Goal: Task Accomplishment & Management: Manage account settings

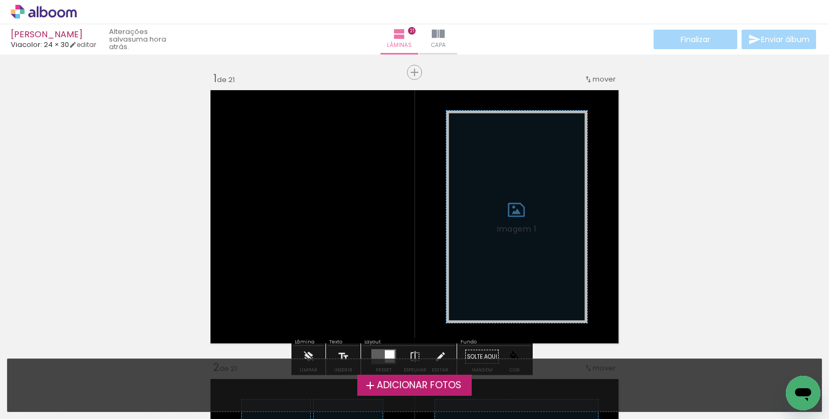
click at [392, 393] on label "Adicionar Fotos" at bounding box center [414, 385] width 115 height 21
click at [0, 0] on input "file" at bounding box center [0, 0] width 0 height 0
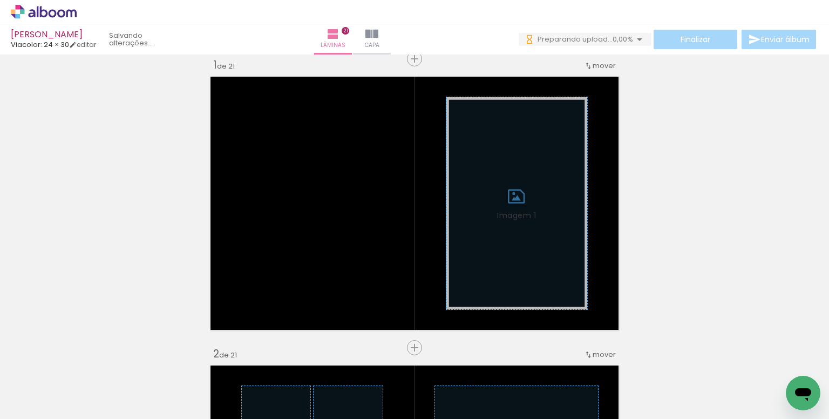
scroll to position [0, 595]
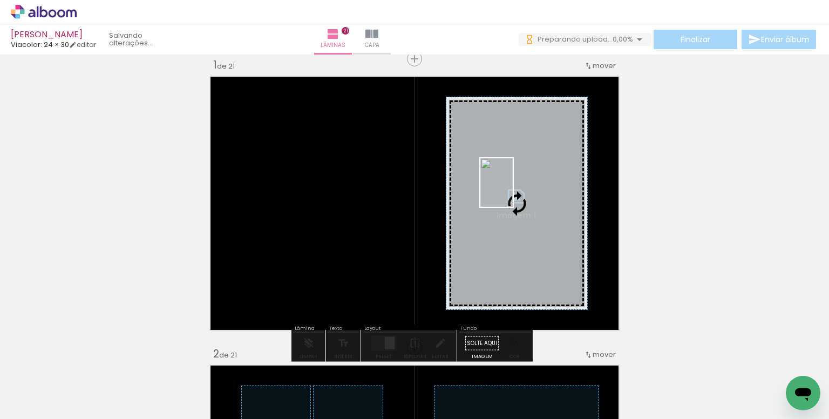
drag, startPoint x: 431, startPoint y: 353, endPoint x: 513, endPoint y: 190, distance: 182.2
click at [513, 190] on quentale-workspace at bounding box center [414, 209] width 829 height 419
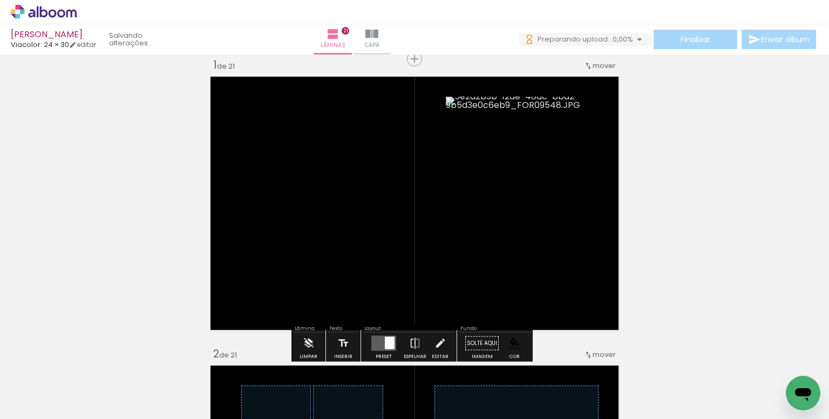
click at [554, 154] on paper-item at bounding box center [555, 156] width 19 height 8
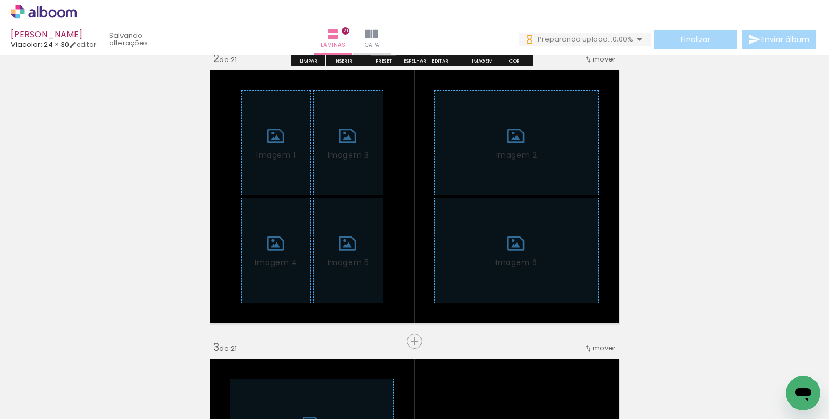
scroll to position [378, 0]
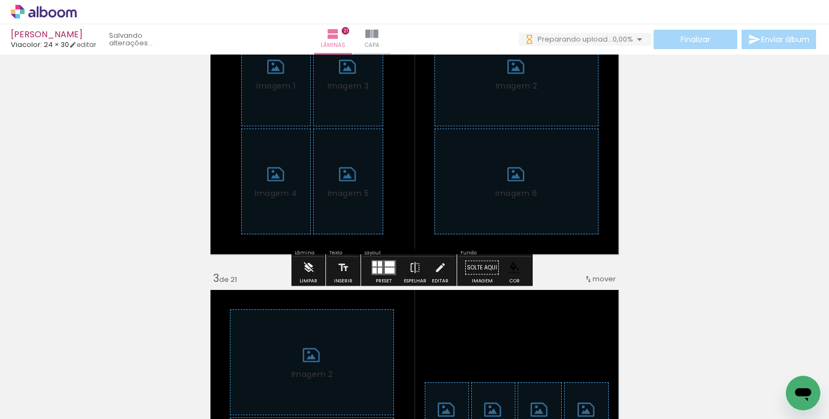
click at [303, 269] on iron-icon at bounding box center [309, 268] width 12 height 22
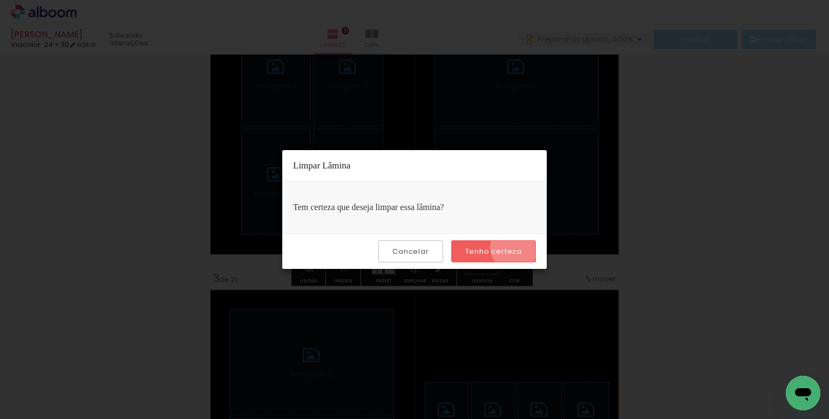
click at [0, 0] on slot "Tenho certeza" at bounding box center [0, 0] width 0 height 0
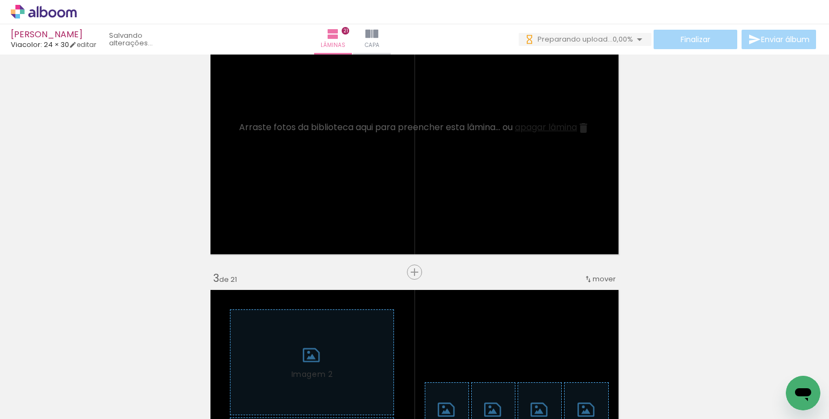
click at [49, 385] on input "Todas as fotos" at bounding box center [30, 386] width 41 height 9
click at [0, 0] on slot "Não utilizadas" at bounding box center [0, 0] width 0 height 0
type input "Não utilizadas"
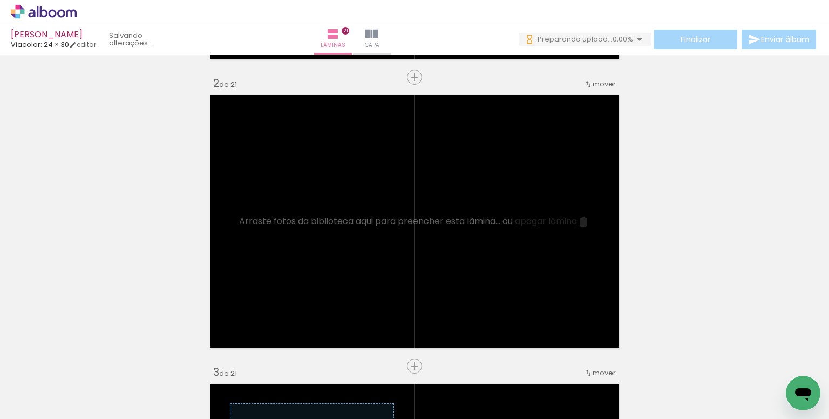
scroll to position [270, 0]
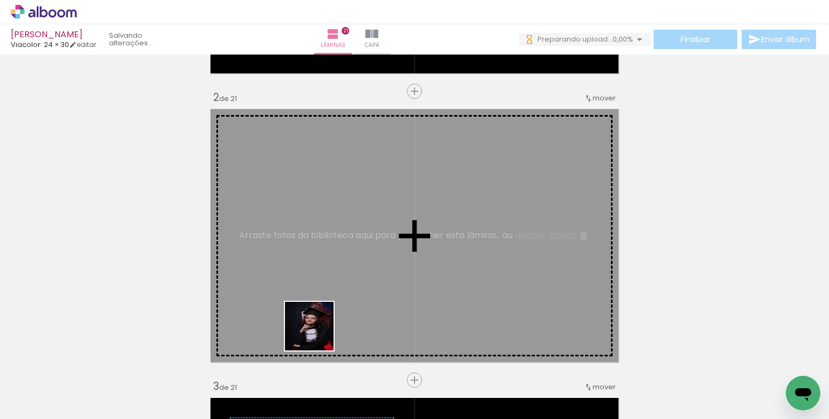
drag, startPoint x: 317, startPoint y: 334, endPoint x: 324, endPoint y: 248, distance: 86.6
click at [324, 248] on quentale-workspace at bounding box center [414, 209] width 829 height 419
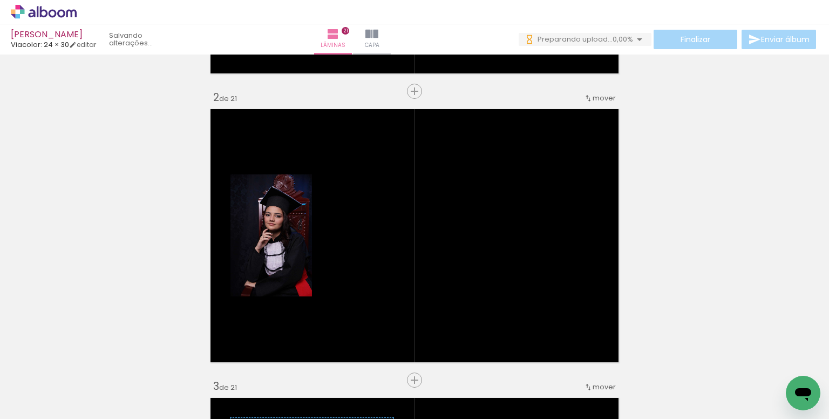
scroll to position [0, 87]
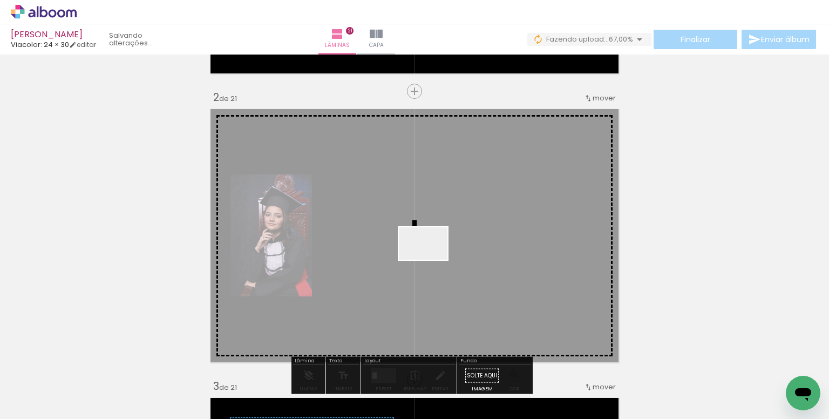
drag, startPoint x: 427, startPoint y: 280, endPoint x: 432, endPoint y: 254, distance: 25.8
click at [432, 254] on quentale-workspace at bounding box center [414, 209] width 829 height 419
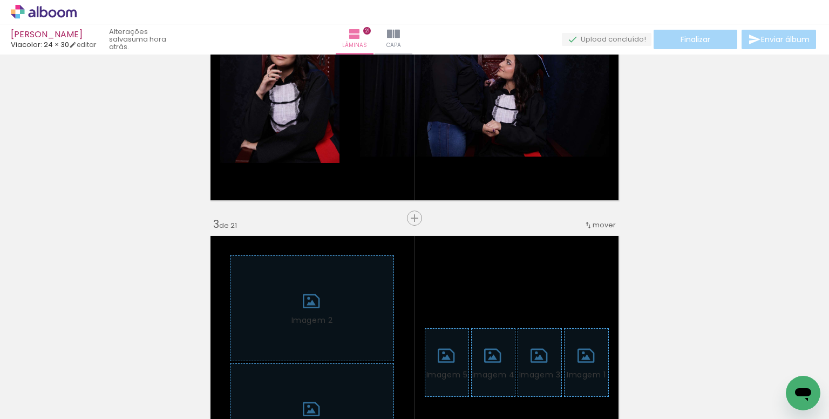
scroll to position [0, 823]
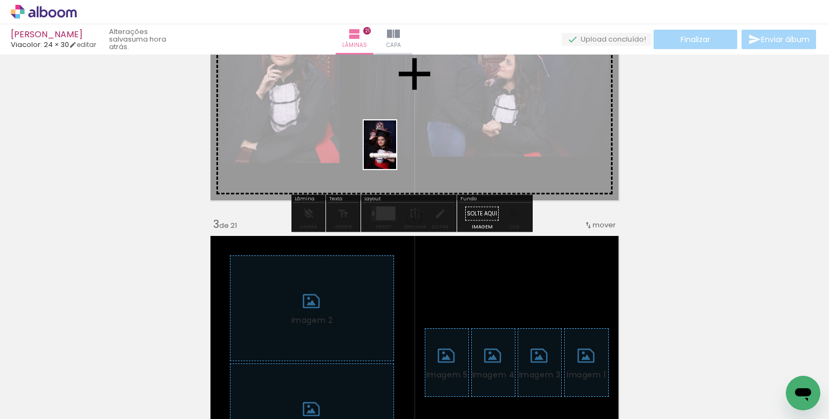
drag, startPoint x: 441, startPoint y: 393, endPoint x: 396, endPoint y: 153, distance: 244.3
click at [396, 153] on quentale-workspace at bounding box center [414, 209] width 829 height 419
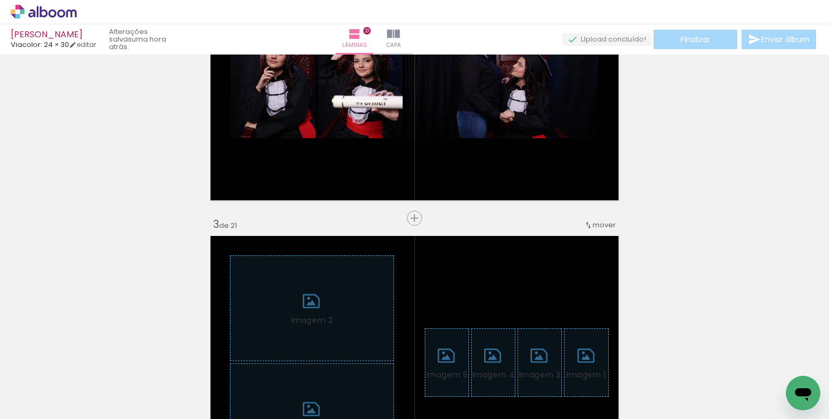
scroll to position [0, 1084]
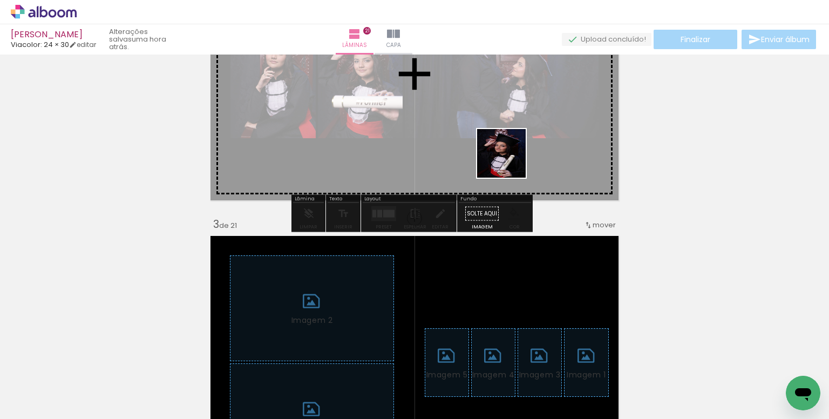
drag, startPoint x: 525, startPoint y: 244, endPoint x: 522, endPoint y: 260, distance: 15.8
click at [501, 148] on quentale-workspace at bounding box center [414, 209] width 829 height 419
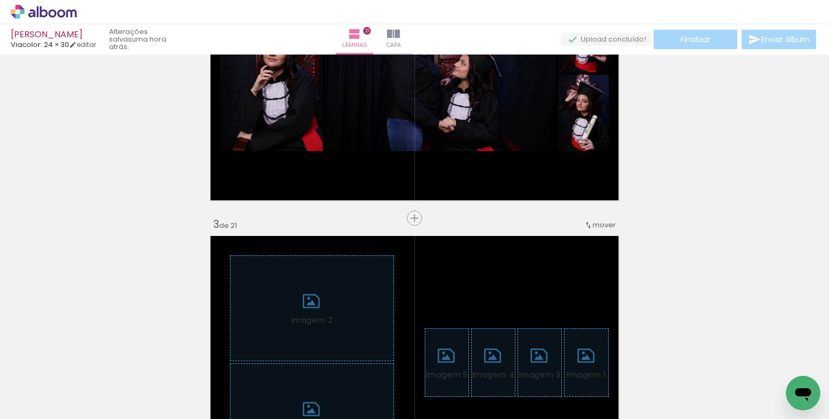
scroll to position [0, 2218]
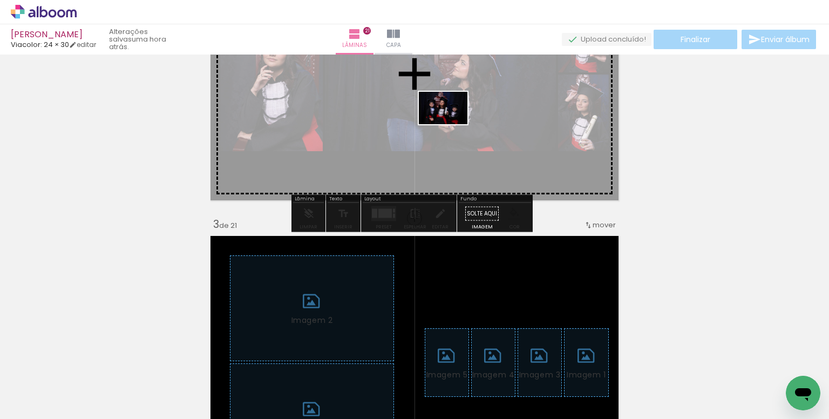
drag, startPoint x: 443, startPoint y: 380, endPoint x: 451, endPoint y: 124, distance: 256.5
click at [451, 124] on quentale-workspace at bounding box center [414, 209] width 829 height 419
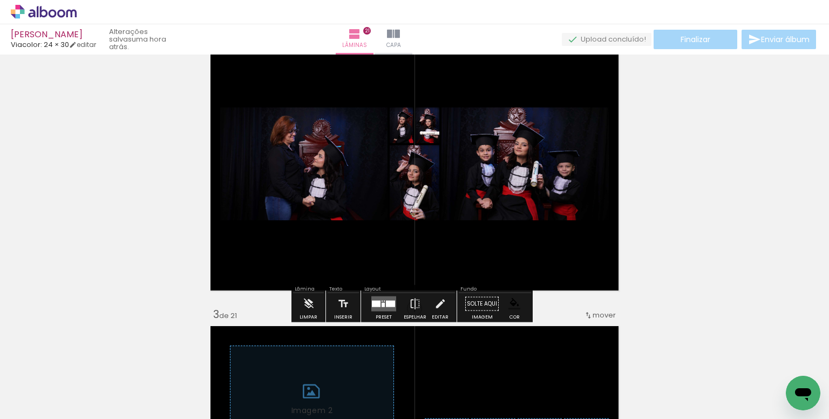
scroll to position [324, 0]
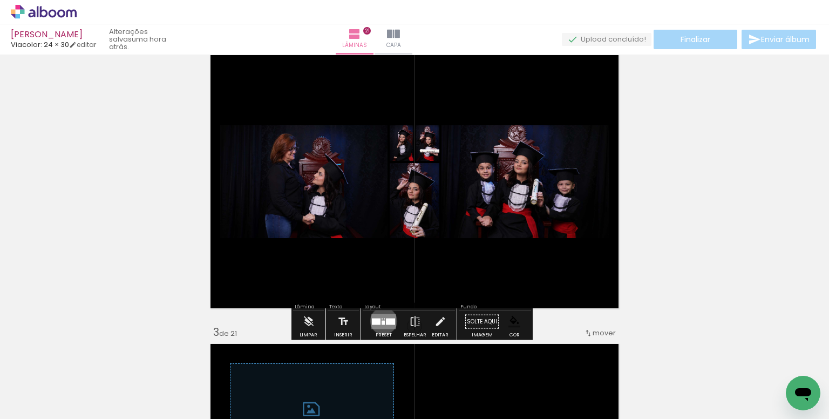
click at [382, 321] on div at bounding box center [383, 323] width 3 height 4
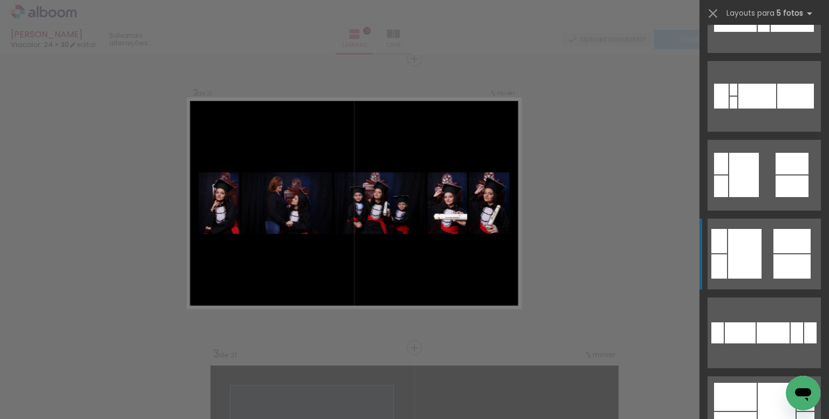
scroll to position [702, 0]
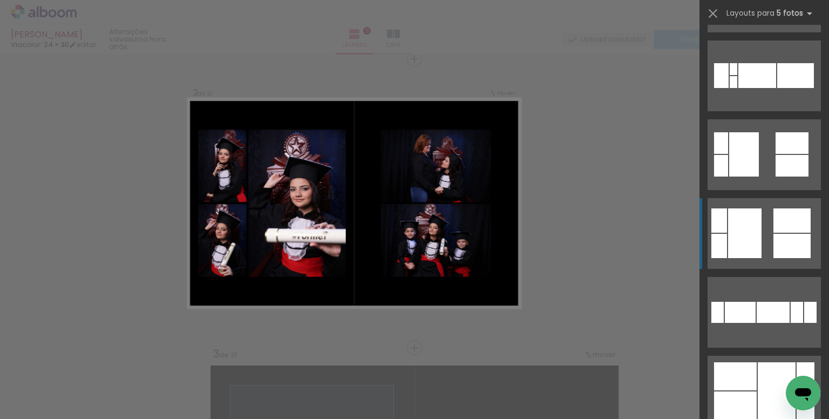
click at [763, 240] on quentale-layouter at bounding box center [763, 233] width 113 height 71
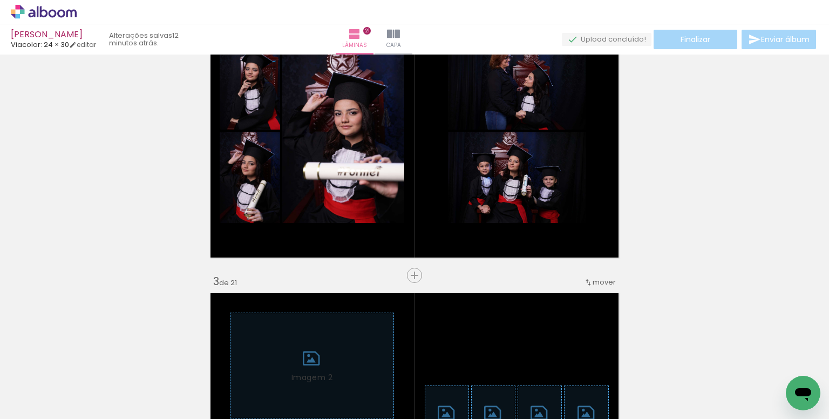
scroll to position [378, 0]
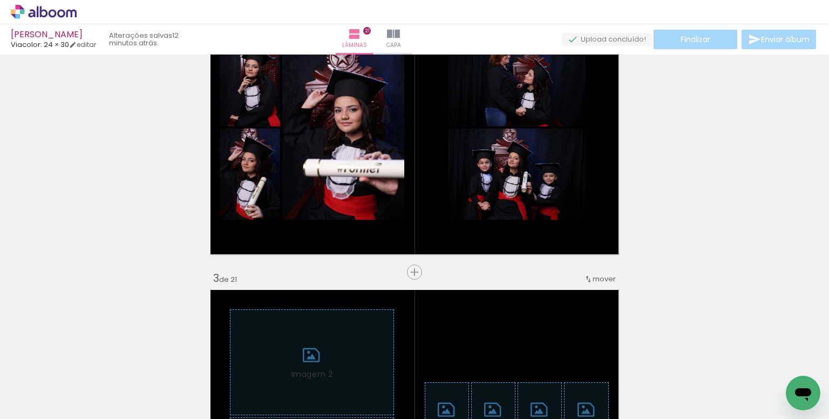
click at [51, 393] on input "Não utilizadas" at bounding box center [30, 394] width 41 height 9
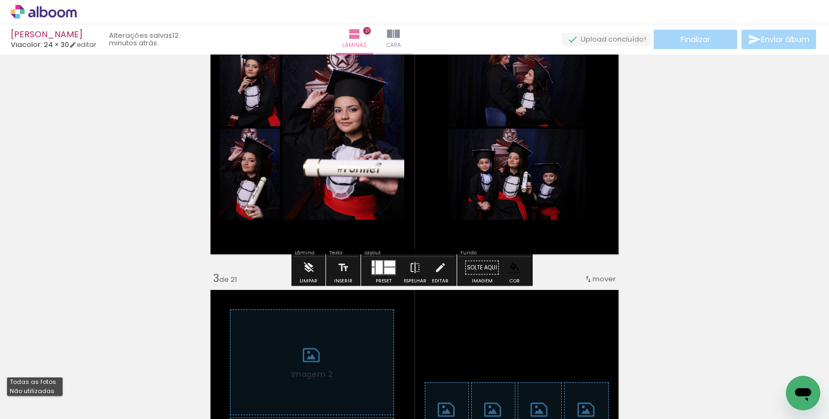
click at [311, 271] on iron-icon at bounding box center [309, 268] width 12 height 22
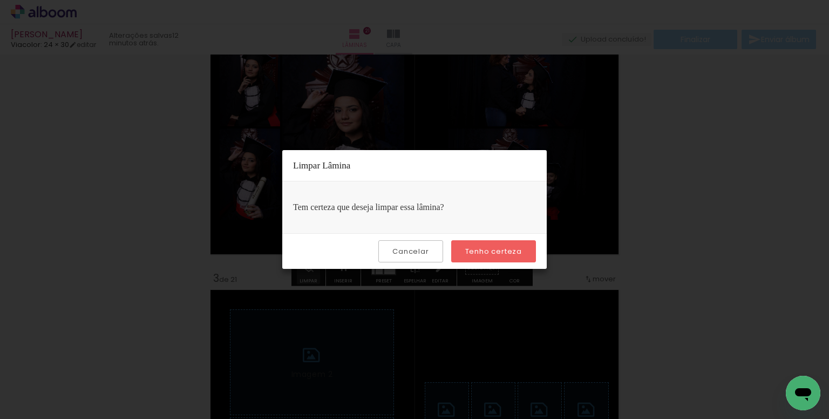
click at [0, 0] on slot "Tenho certeza" at bounding box center [0, 0] width 0 height 0
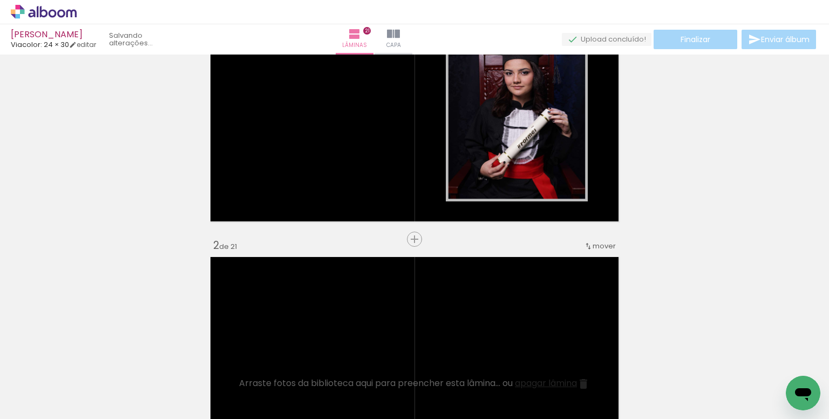
scroll to position [108, 0]
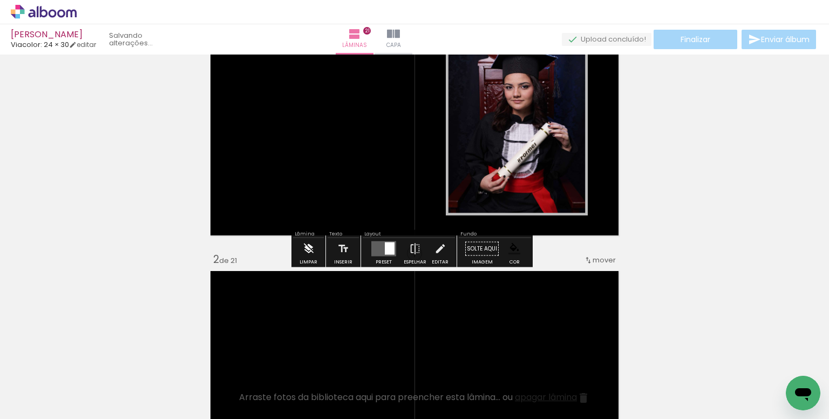
click at [309, 243] on iron-icon at bounding box center [309, 249] width 12 height 22
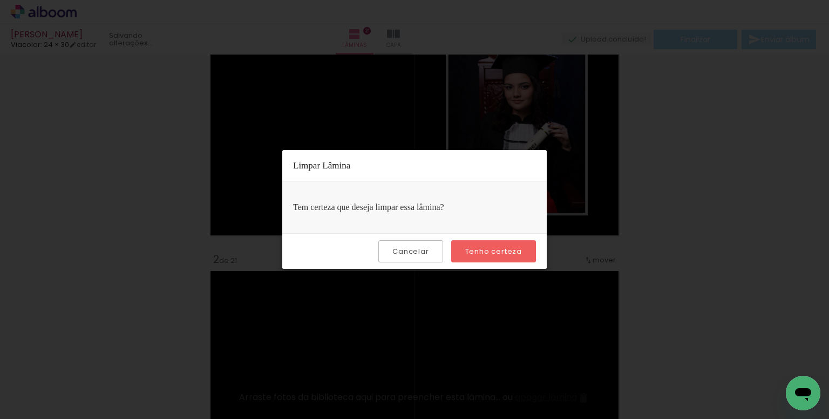
click at [0, 0] on slot "Tenho certeza" at bounding box center [0, 0] width 0 height 0
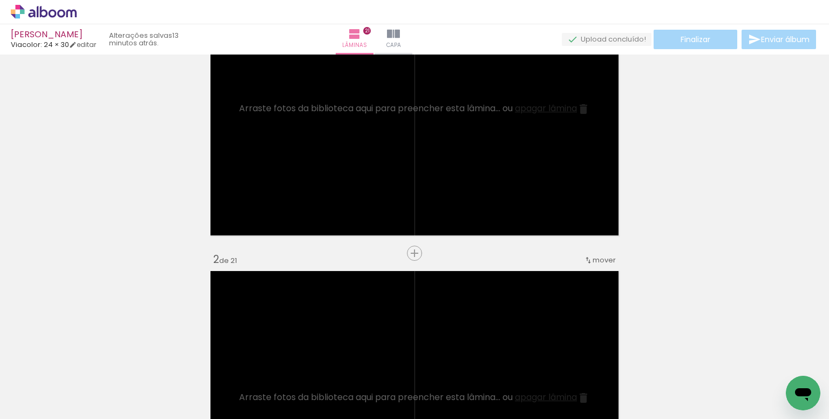
scroll to position [0, 173]
click at [274, 360] on iron-icon at bounding box center [274, 360] width 11 height 11
click at [240, 358] on iron-icon at bounding box center [238, 360] width 11 height 11
click at [304, 362] on iron-icon at bounding box center [298, 360] width 11 height 11
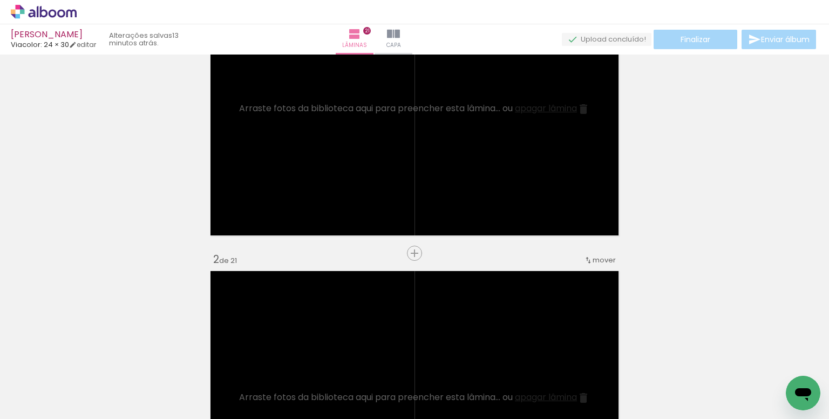
scroll to position [0, 1014]
drag, startPoint x: 224, startPoint y: 363, endPoint x: 302, endPoint y: 378, distance: 79.3
click at [224, 363] on iron-icon at bounding box center [218, 360] width 11 height 11
click at [170, 359] on iron-icon at bounding box center [169, 360] width 11 height 11
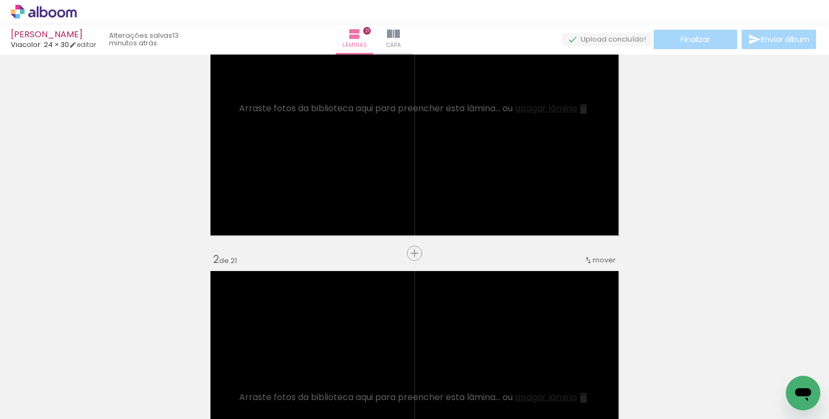
scroll to position [0, 1314]
click at [283, 363] on iron-icon at bounding box center [281, 360] width 11 height 11
click at [276, 360] on iron-icon at bounding box center [271, 360] width 11 height 11
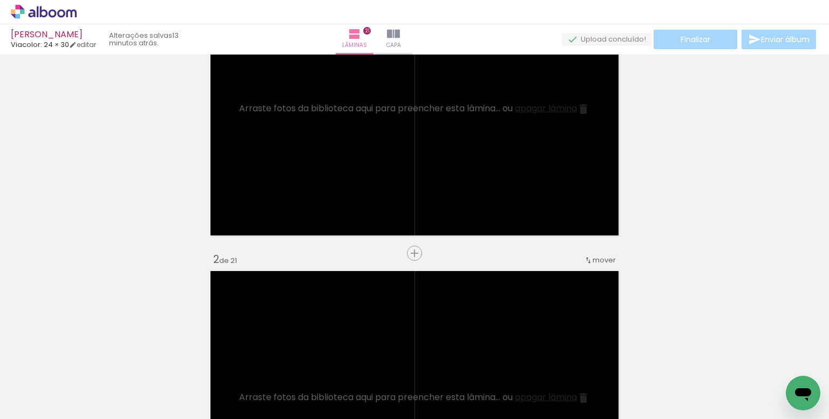
click at [215, 359] on iron-icon at bounding box center [212, 360] width 11 height 11
click at [404, 360] on iron-icon at bounding box center [400, 360] width 11 height 11
click at [403, 360] on iron-icon at bounding box center [400, 360] width 11 height 11
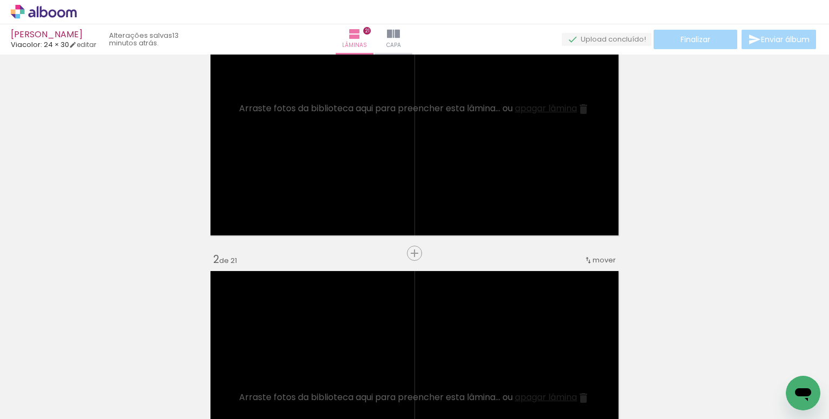
scroll to position [0, 3291]
click at [180, 358] on iron-icon at bounding box center [178, 360] width 11 height 11
click at [371, 361] on iron-icon at bounding box center [367, 360] width 11 height 11
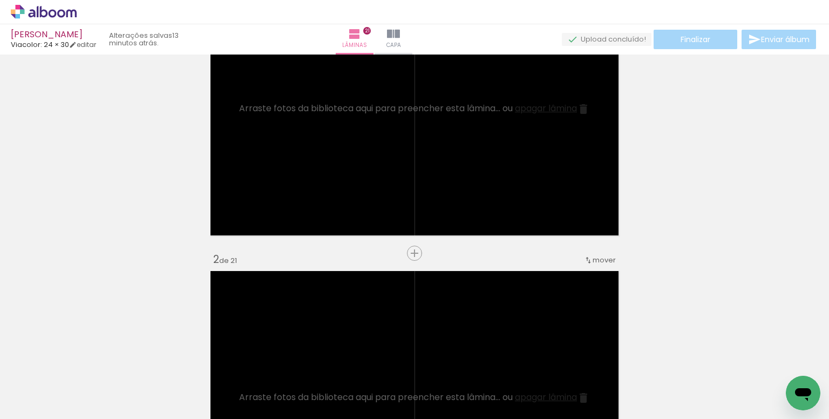
click at [507, 358] on iron-icon at bounding box center [503, 360] width 11 height 11
click at [704, 363] on iron-icon at bounding box center [701, 360] width 11 height 11
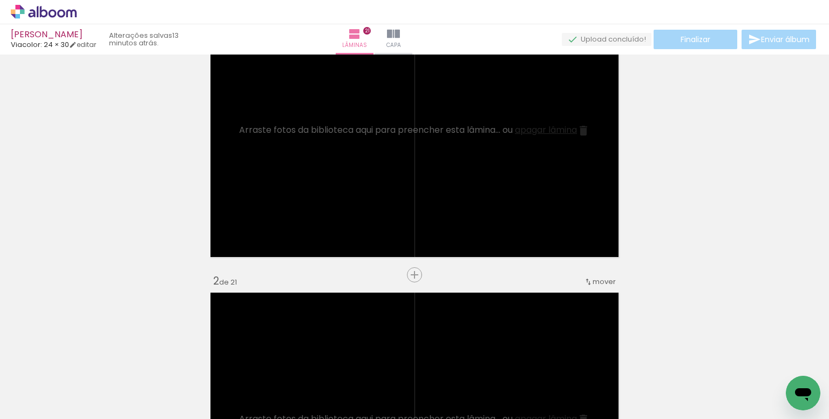
scroll to position [0, 0]
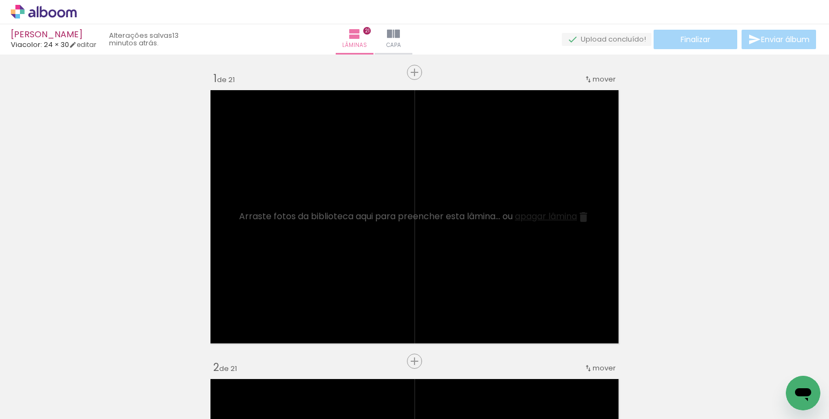
click at [51, 407] on span "Adicionar Fotos" at bounding box center [38, 413] width 32 height 12
click at [0, 0] on input "file" at bounding box center [0, 0] width 0 height 0
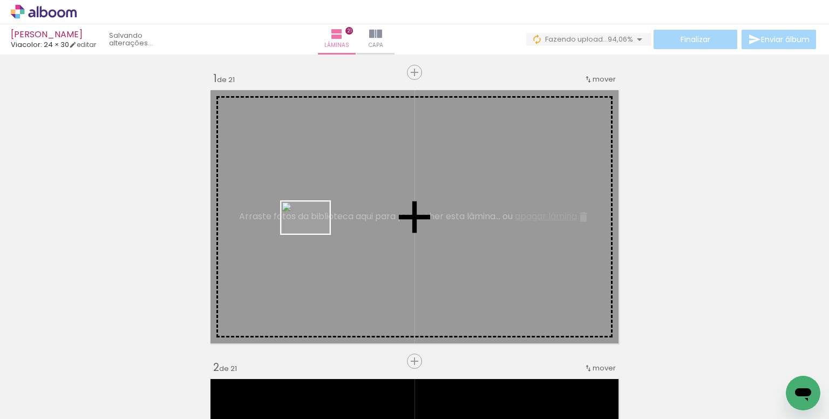
drag, startPoint x: 323, startPoint y: 380, endPoint x: 314, endPoint y: 234, distance: 147.1
click at [314, 234] on quentale-workspace at bounding box center [414, 209] width 829 height 419
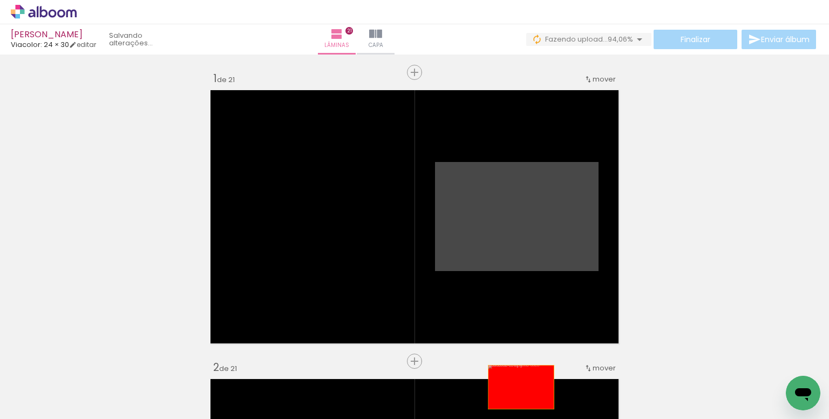
drag, startPoint x: 526, startPoint y: 243, endPoint x: 516, endPoint y: 391, distance: 148.2
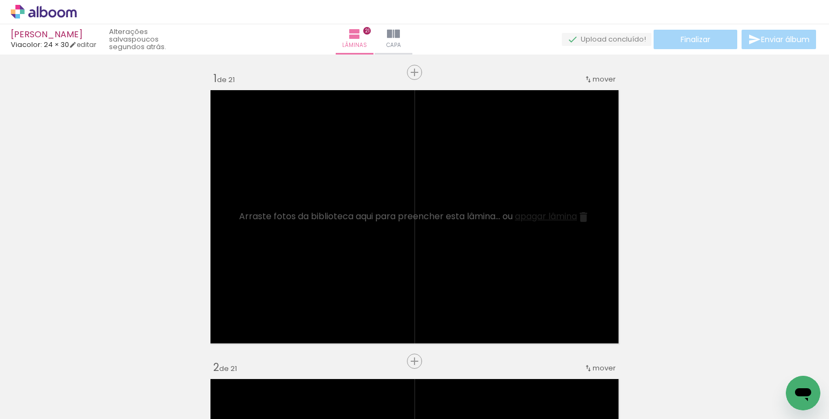
scroll to position [0, 5367]
drag, startPoint x: 1567, startPoint y: 758, endPoint x: 786, endPoint y: 396, distance: 860.7
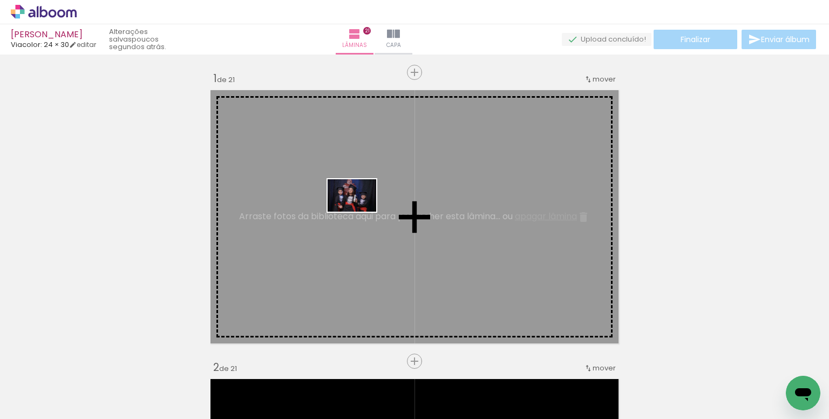
drag, startPoint x: 773, startPoint y: 386, endPoint x: 360, endPoint y: 212, distance: 448.1
click at [360, 212] on quentale-workspace at bounding box center [414, 209] width 829 height 419
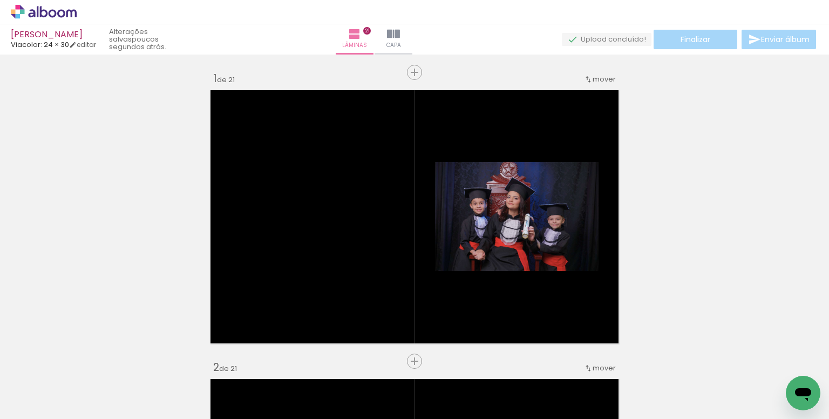
scroll to position [0, 5306]
click at [463, 360] on iron-icon at bounding box center [459, 360] width 11 height 11
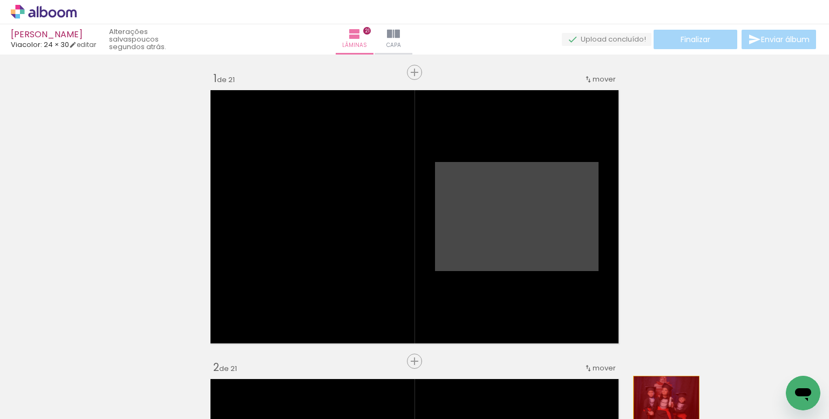
drag, startPoint x: 542, startPoint y: 224, endPoint x: 674, endPoint y: 391, distance: 212.0
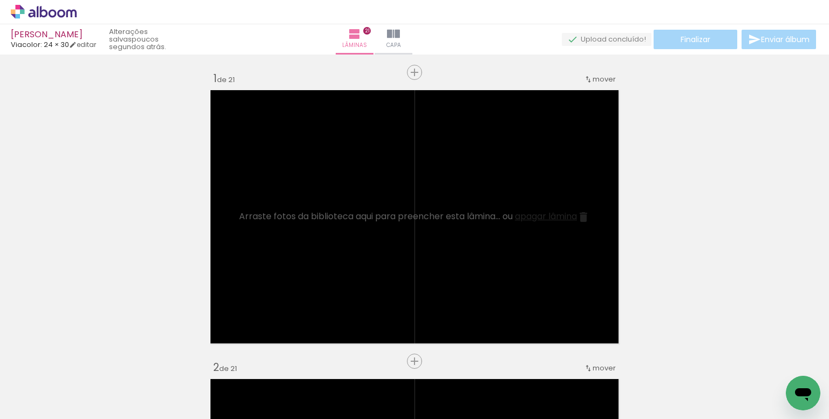
scroll to position [0, 5306]
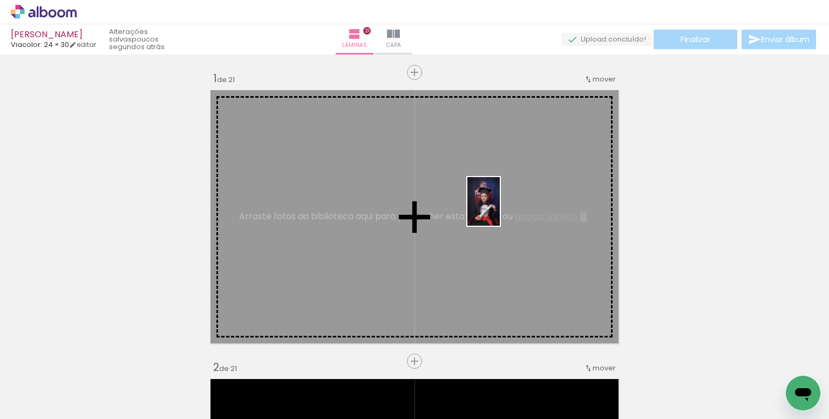
drag, startPoint x: 665, startPoint y: 391, endPoint x: 499, endPoint y: 209, distance: 246.4
click at [499, 209] on quentale-workspace at bounding box center [414, 209] width 829 height 419
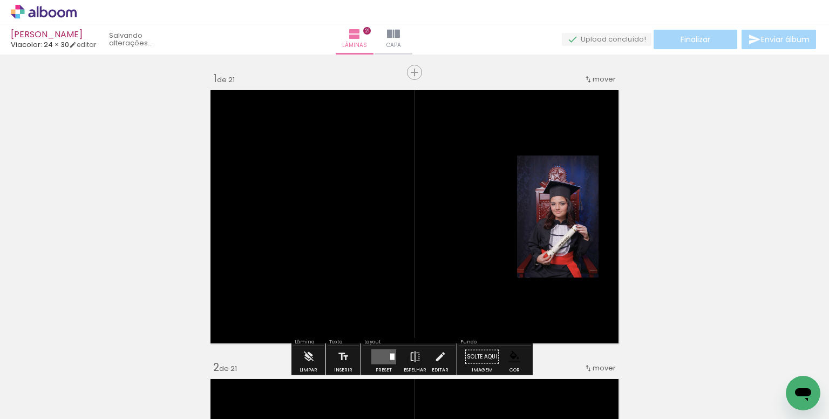
scroll to position [0, 5246]
click at [553, 229] on paper-item at bounding box center [551, 232] width 19 height 8
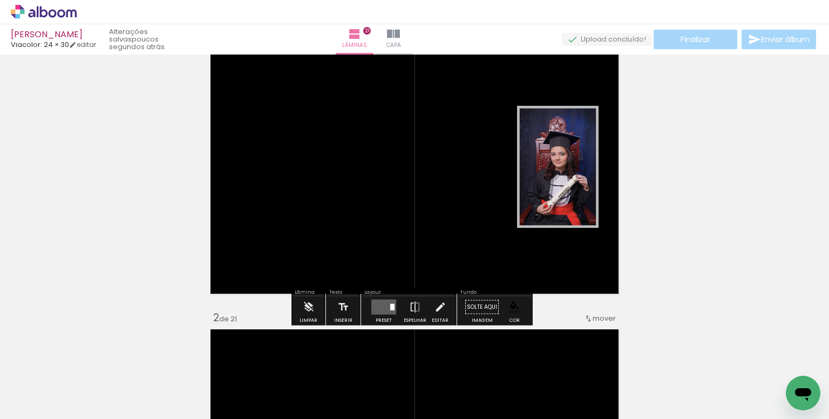
scroll to position [54, 0]
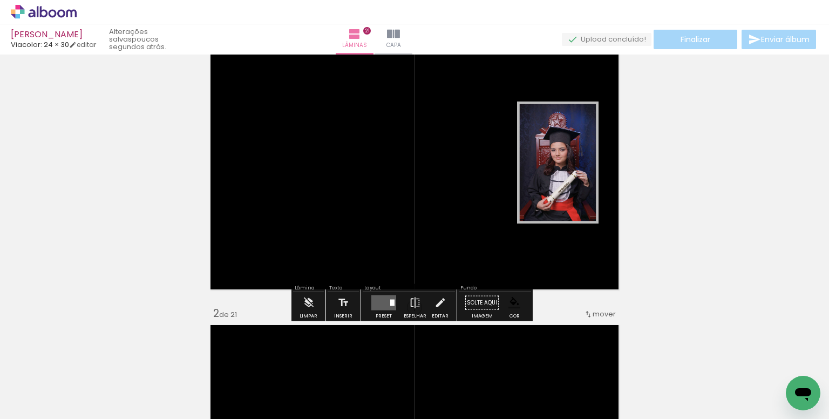
click at [382, 307] on quentale-layouter at bounding box center [383, 302] width 25 height 15
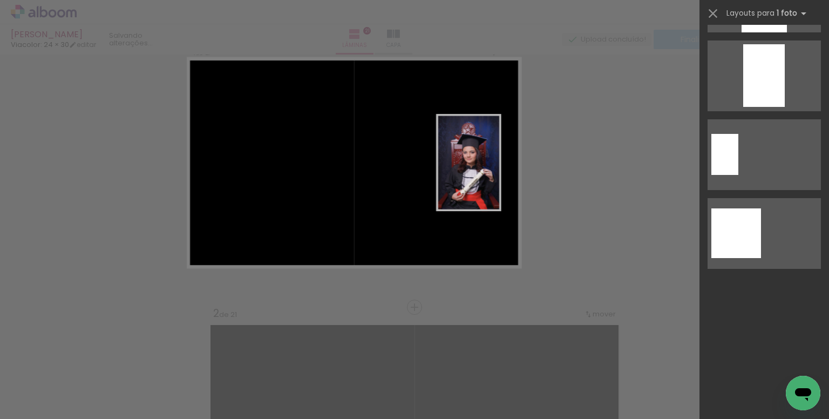
scroll to position [0, 0]
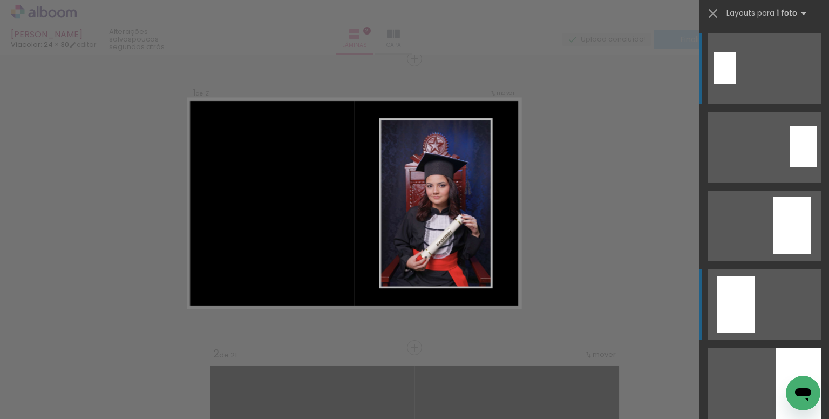
click at [768, 281] on quentale-layouter at bounding box center [763, 304] width 113 height 71
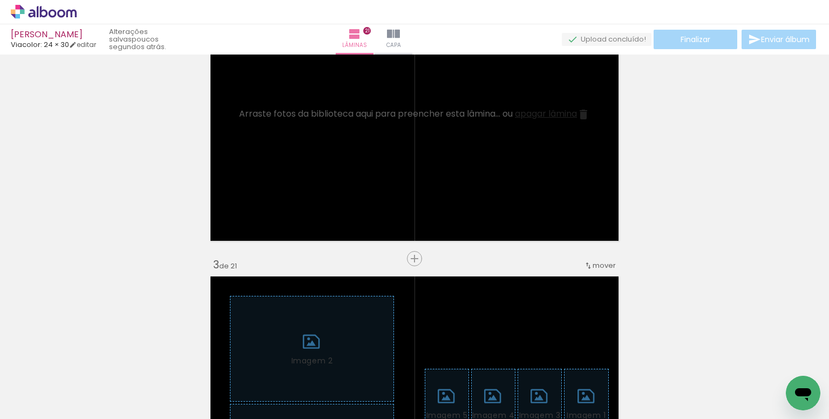
scroll to position [0, 5136]
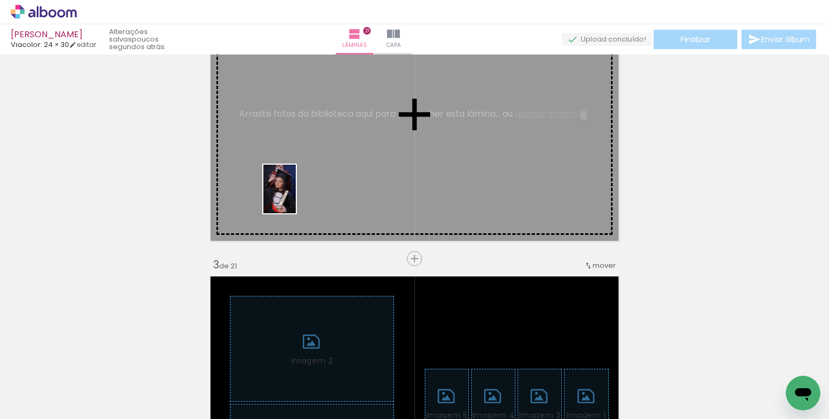
drag, startPoint x: 277, startPoint y: 318, endPoint x: 296, endPoint y: 197, distance: 122.3
click at [296, 197] on quentale-workspace at bounding box center [414, 209] width 829 height 419
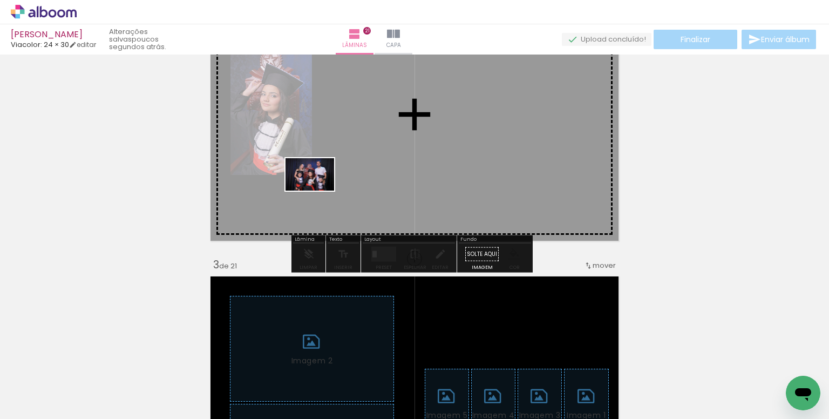
drag, startPoint x: 244, startPoint y: 363, endPoint x: 318, endPoint y: 190, distance: 187.8
click at [318, 190] on quentale-workspace at bounding box center [414, 209] width 829 height 419
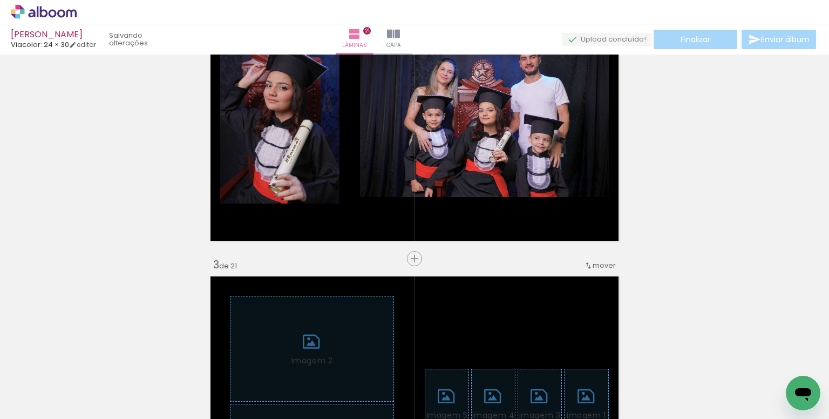
scroll to position [0, 5125]
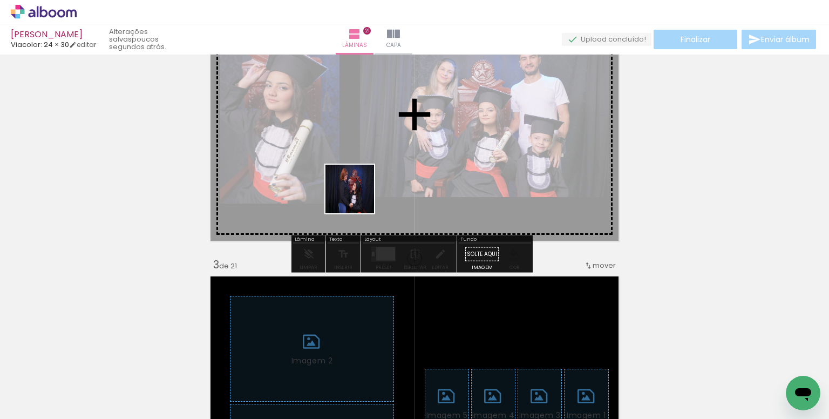
drag, startPoint x: 308, startPoint y: 378, endPoint x: 358, endPoint y: 197, distance: 188.1
click at [358, 197] on quentale-workspace at bounding box center [414, 209] width 829 height 419
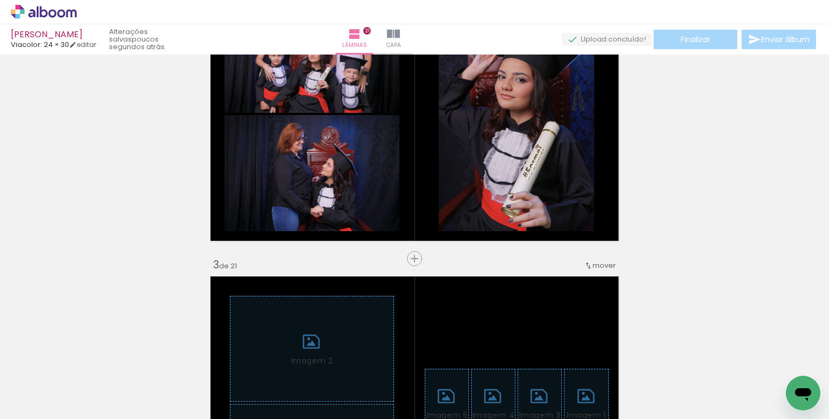
scroll to position [0, 5065]
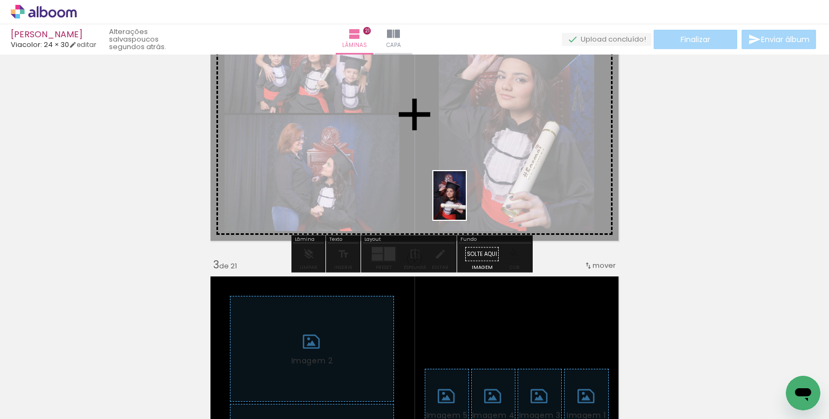
drag, startPoint x: 492, startPoint y: 367, endPoint x: 466, endPoint y: 203, distance: 166.2
click at [466, 203] on quentale-workspace at bounding box center [414, 209] width 829 height 419
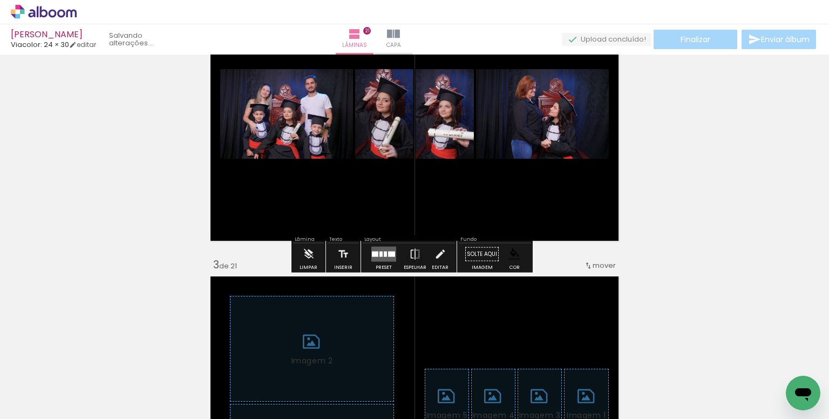
scroll to position [0, 5004]
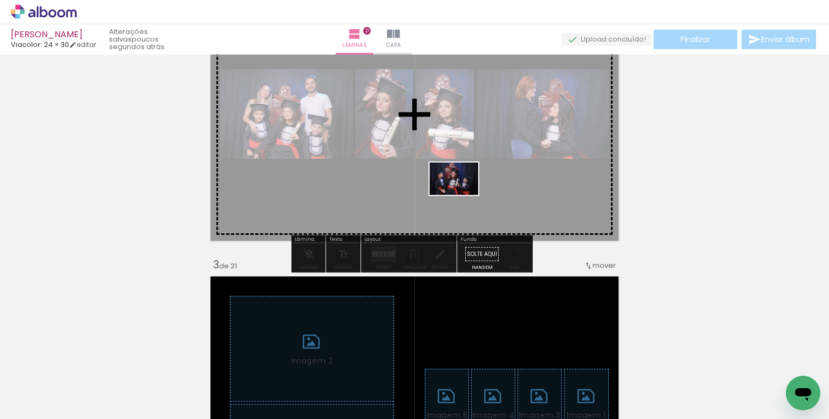
drag, startPoint x: 596, startPoint y: 384, endPoint x: 462, endPoint y: 195, distance: 232.2
click at [462, 195] on quentale-workspace at bounding box center [414, 209] width 829 height 419
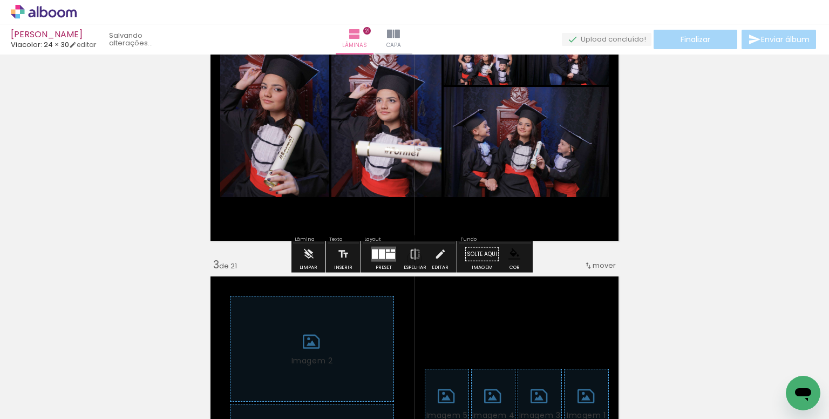
scroll to position [0, 4944]
click at [383, 260] on quentale-layouter at bounding box center [383, 254] width 25 height 15
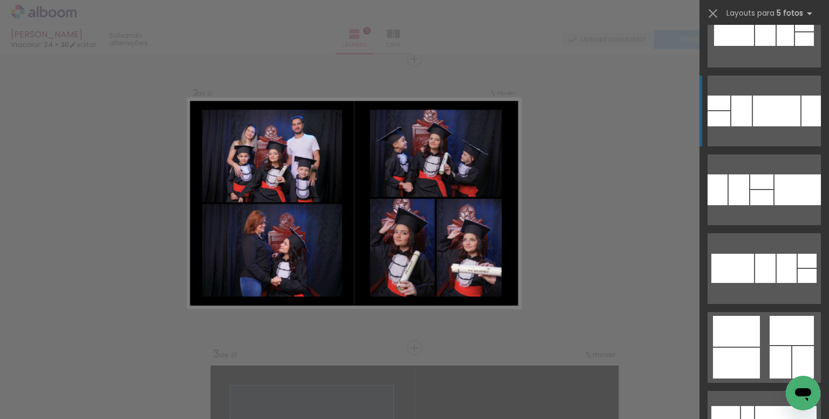
scroll to position [2266, 0]
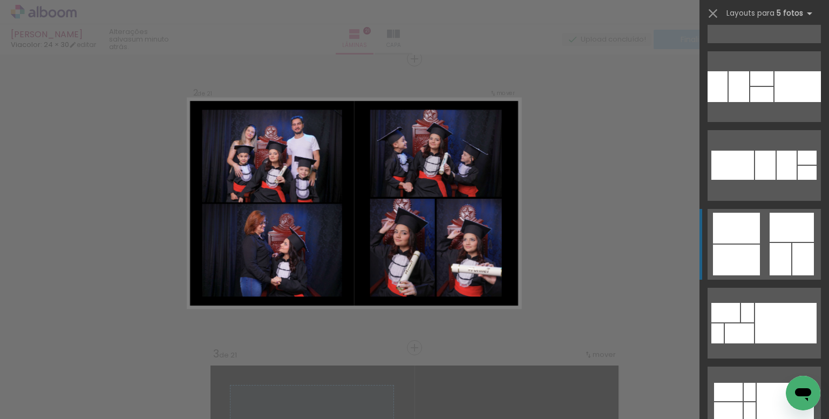
click at [779, 246] on div at bounding box center [781, 259] width 22 height 32
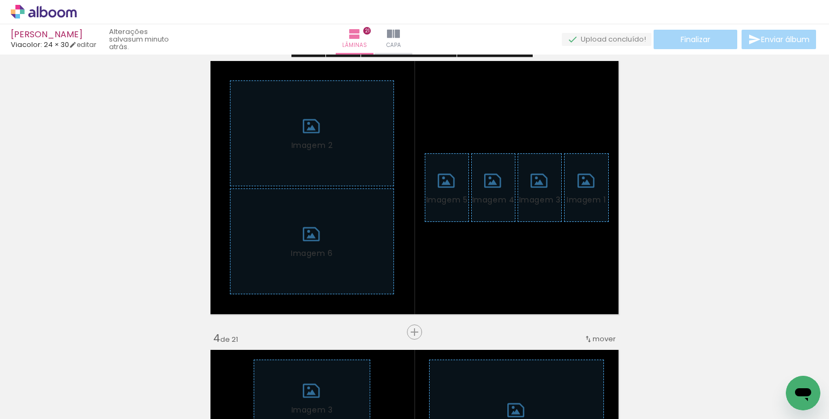
scroll to position [626, 0]
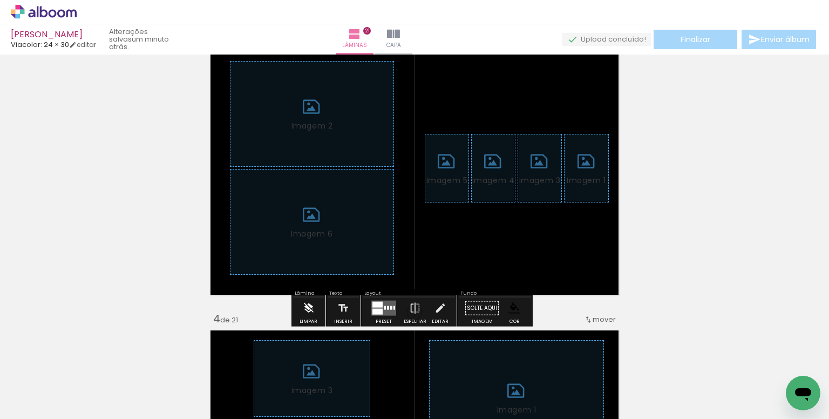
click at [304, 307] on iron-icon at bounding box center [309, 308] width 12 height 22
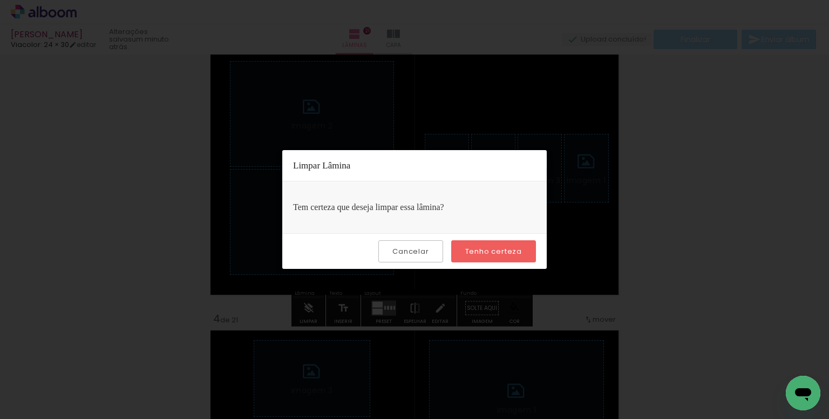
click at [491, 258] on paper-button "Tenho certeza" at bounding box center [493, 251] width 85 height 22
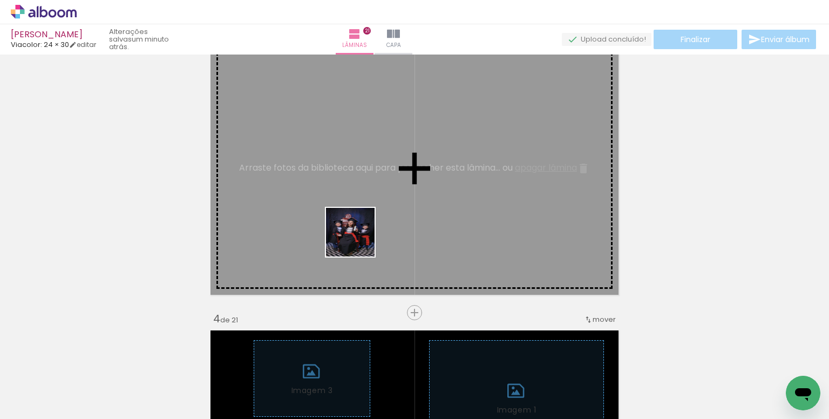
drag, startPoint x: 365, startPoint y: 281, endPoint x: 358, endPoint y: 240, distance: 41.5
click at [358, 240] on quentale-workspace at bounding box center [414, 209] width 829 height 419
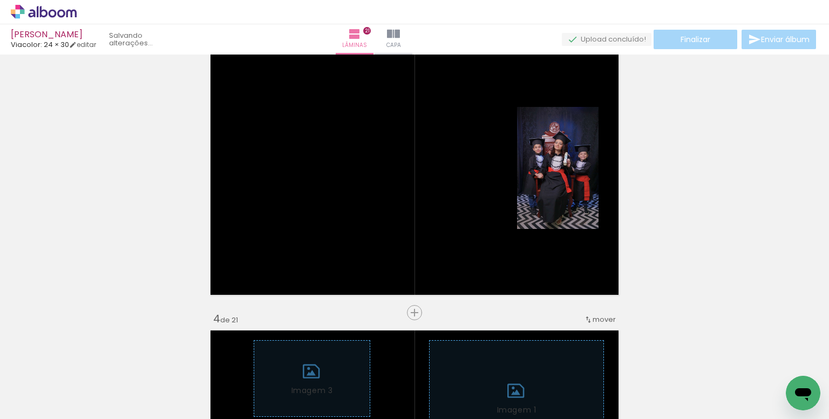
scroll to position [0, 4883]
drag, startPoint x: 410, startPoint y: 383, endPoint x: 412, endPoint y: 216, distance: 166.8
click at [412, 216] on quentale-workspace at bounding box center [414, 209] width 829 height 419
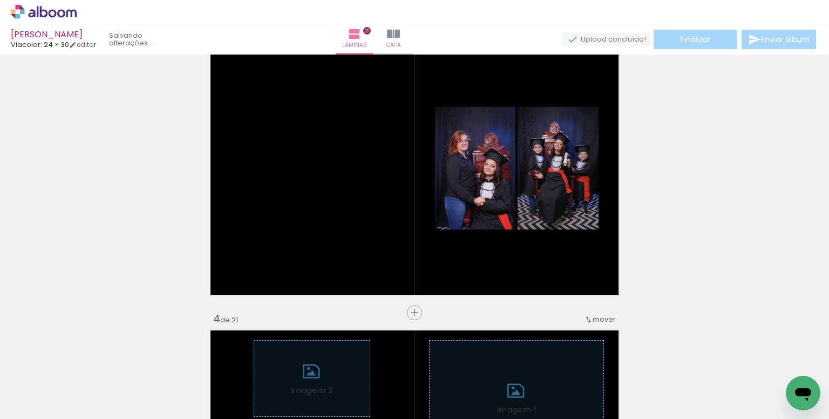
scroll to position [0, 4823]
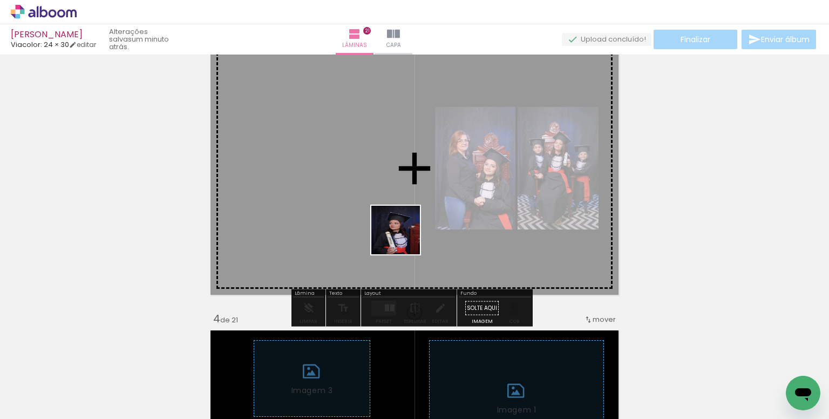
drag, startPoint x: 422, startPoint y: 260, endPoint x: 566, endPoint y: 337, distance: 163.2
click at [355, 181] on quentale-workspace at bounding box center [414, 209] width 829 height 419
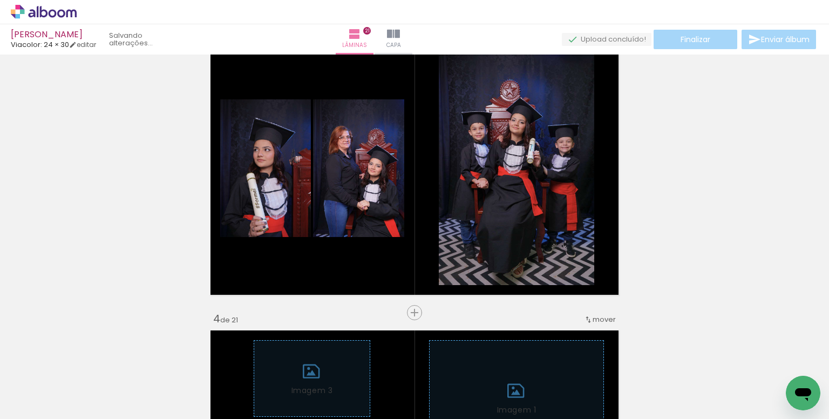
scroll to position [0, 4762]
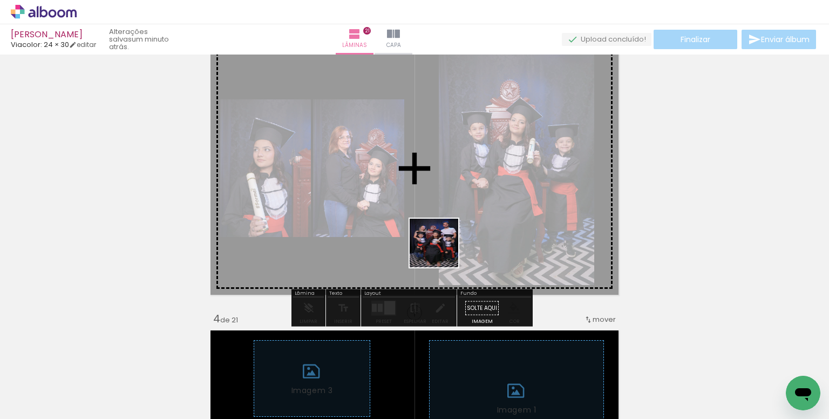
drag, startPoint x: 537, startPoint y: 358, endPoint x: 374, endPoint y: 194, distance: 231.2
click at [374, 194] on quentale-workspace at bounding box center [414, 209] width 829 height 419
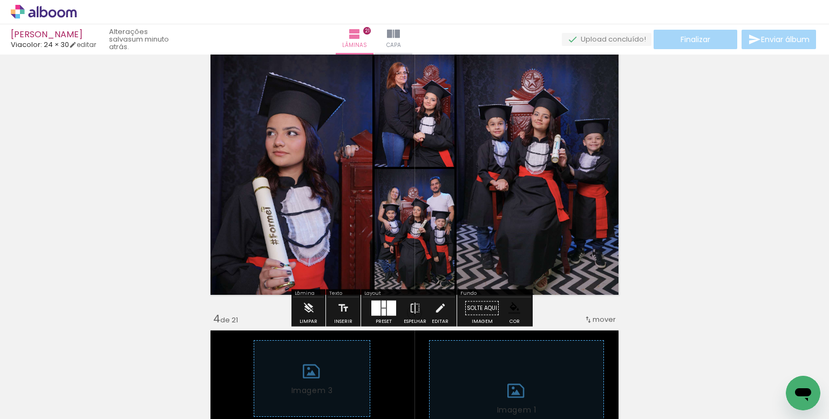
scroll to position [0, 4702]
click at [382, 307] on div at bounding box center [384, 304] width 4 height 7
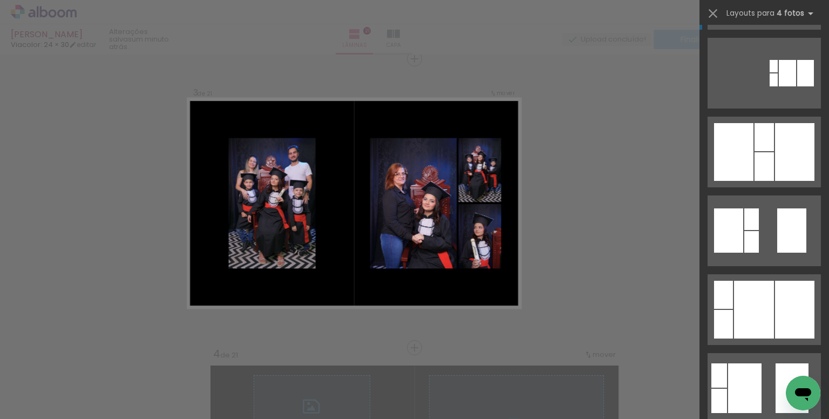
scroll to position [270, 0]
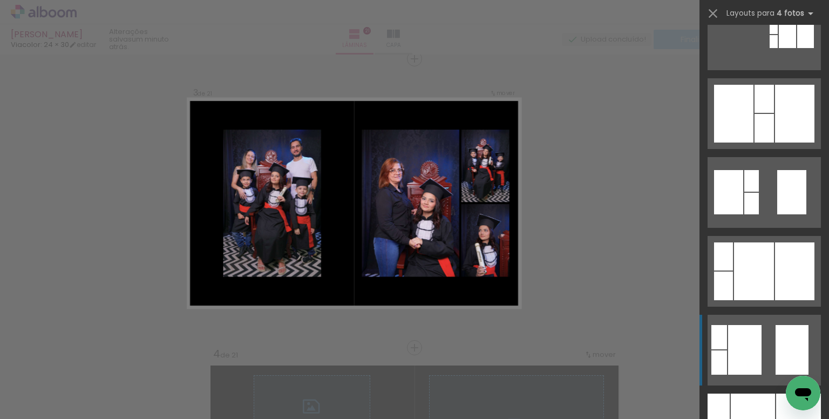
click at [769, 342] on quentale-layouter at bounding box center [763, 350] width 113 height 71
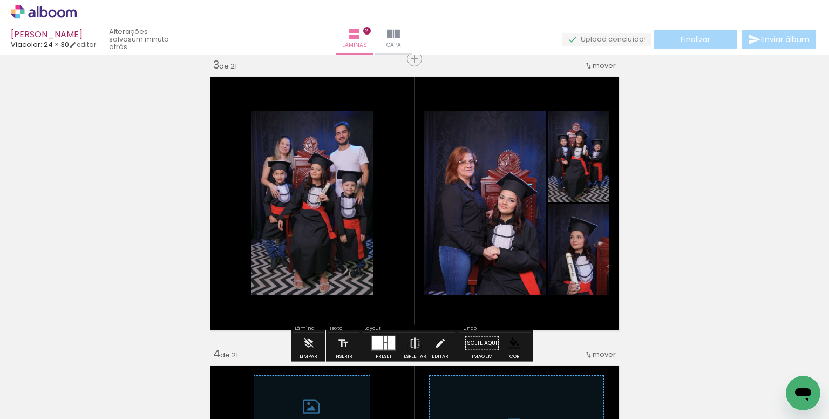
click at [357, 169] on paper-item at bounding box center [360, 171] width 19 height 8
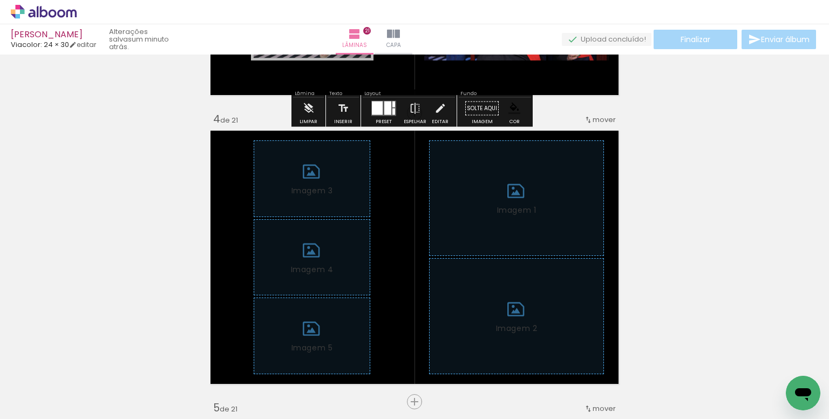
scroll to position [915, 0]
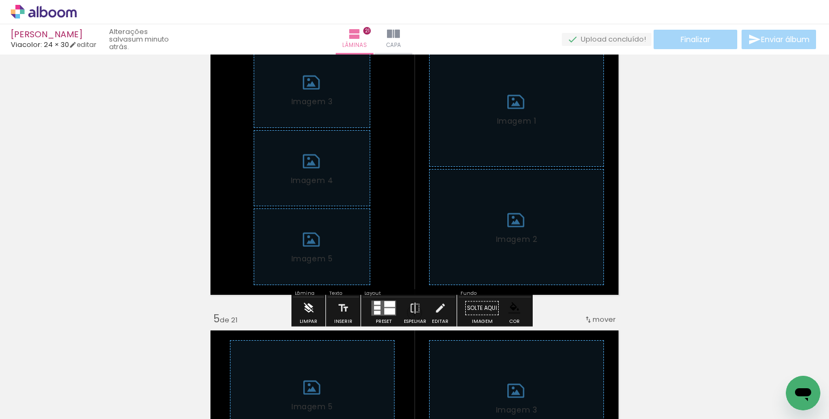
drag, startPoint x: 301, startPoint y: 311, endPoint x: 307, endPoint y: 312, distance: 5.5
click at [303, 311] on paper-button "Limpar" at bounding box center [308, 311] width 23 height 28
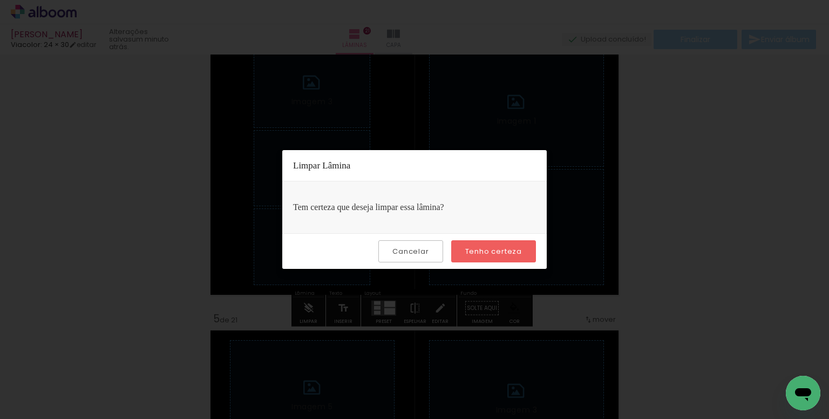
click at [0, 0] on slot "Tenho certeza" at bounding box center [0, 0] width 0 height 0
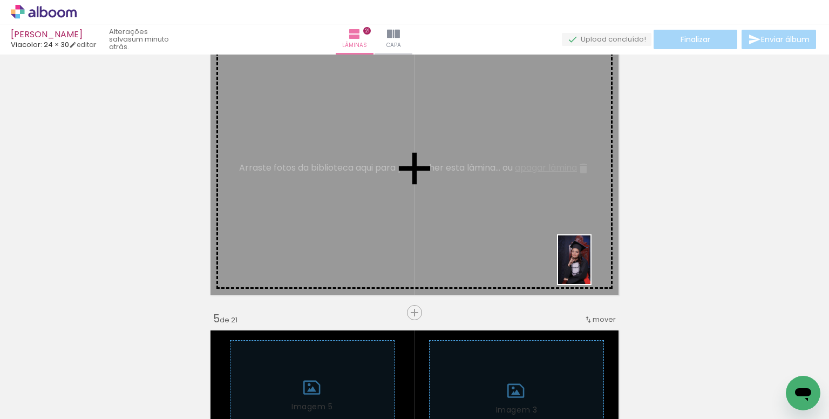
drag, startPoint x: 665, startPoint y: 378, endPoint x: 630, endPoint y: 337, distance: 53.9
click at [591, 268] on quentale-workspace at bounding box center [414, 209] width 829 height 419
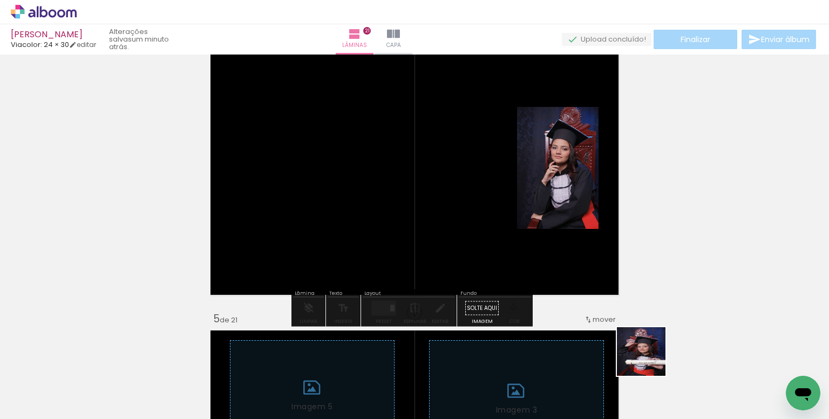
drag, startPoint x: 649, startPoint y: 359, endPoint x: 704, endPoint y: 348, distance: 55.8
click at [438, 195] on quentale-workspace at bounding box center [414, 209] width 829 height 419
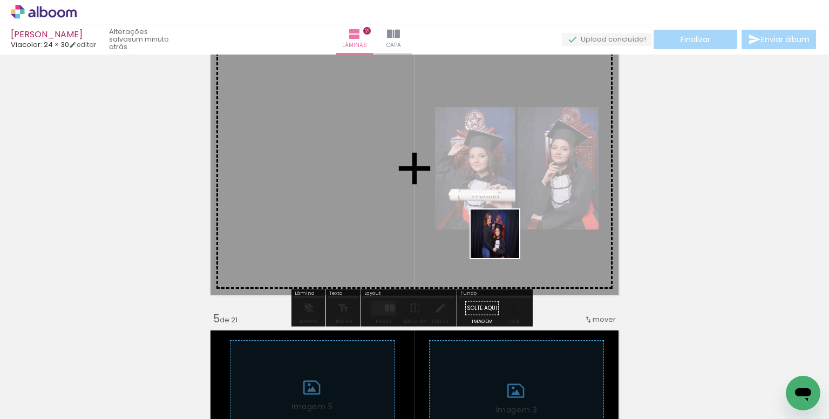
drag, startPoint x: 725, startPoint y: 385, endPoint x: 654, endPoint y: 300, distance: 111.0
click at [457, 217] on quentale-workspace at bounding box center [414, 209] width 829 height 419
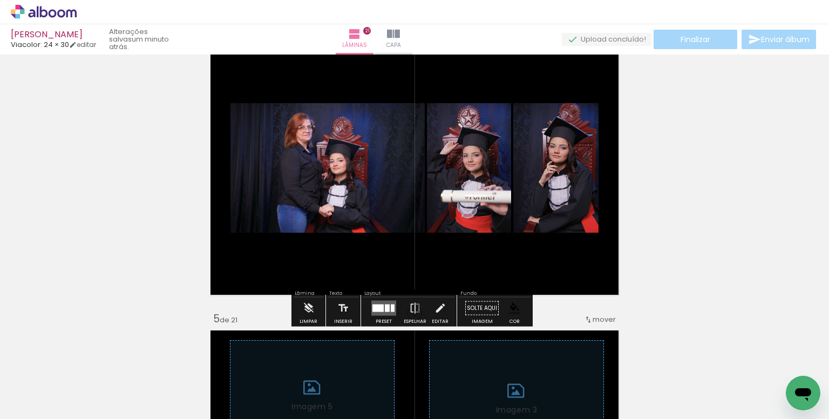
scroll to position [0, 4521]
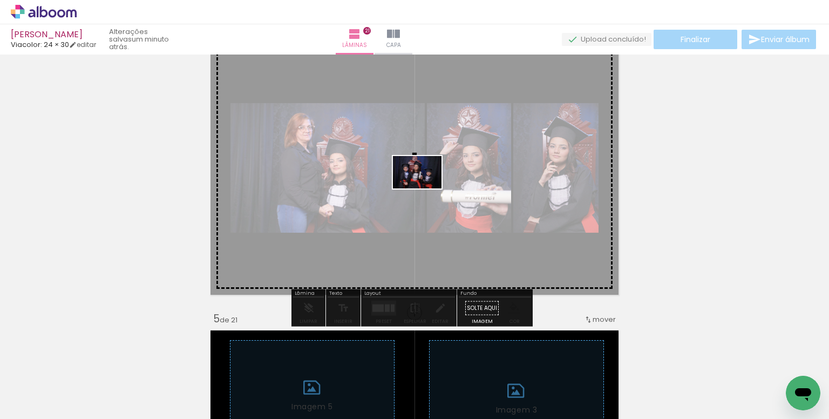
drag, startPoint x: 768, startPoint y: 373, endPoint x: 471, endPoint y: 247, distance: 323.8
click at [423, 188] on quentale-workspace at bounding box center [414, 209] width 829 height 419
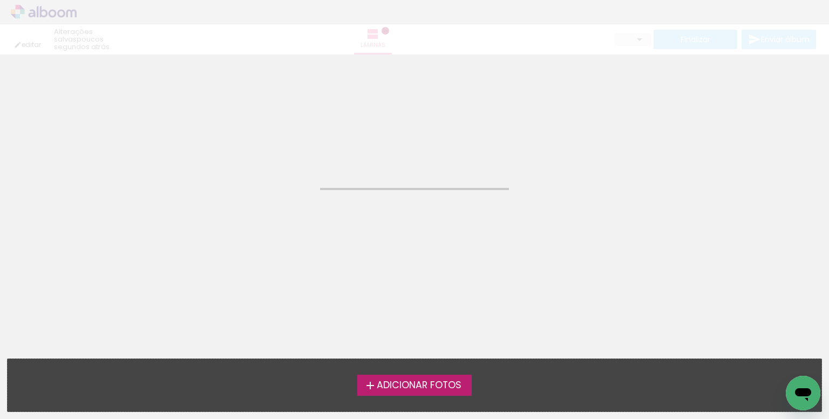
click at [391, 384] on span "Adicionar Fotos" at bounding box center [419, 385] width 85 height 10
click at [0, 0] on input "file" at bounding box center [0, 0] width 0 height 0
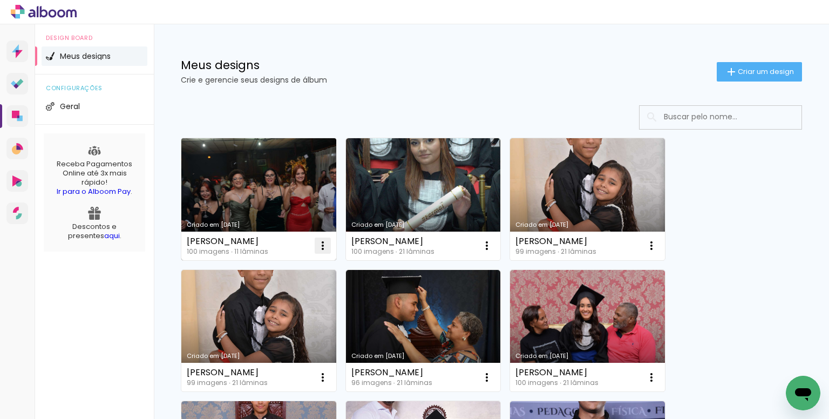
click at [326, 243] on iron-icon at bounding box center [322, 245] width 13 height 13
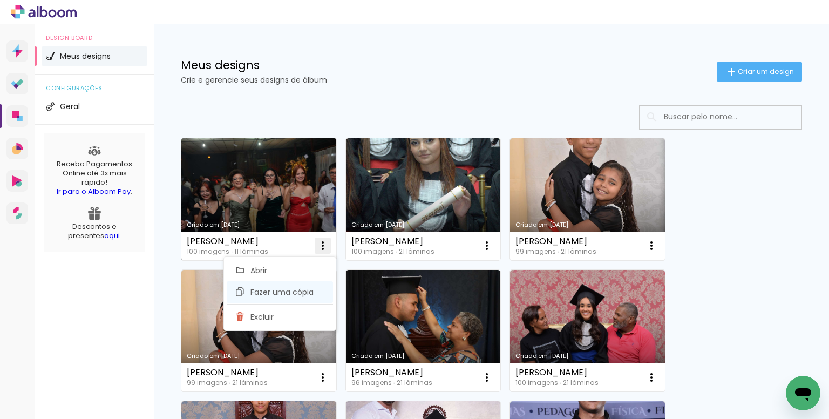
click at [282, 289] on span "Fazer uma cópia" at bounding box center [281, 292] width 63 height 8
type input "Cópia de SARA ESTELA PEREIRA DA SILVA - Gabi"
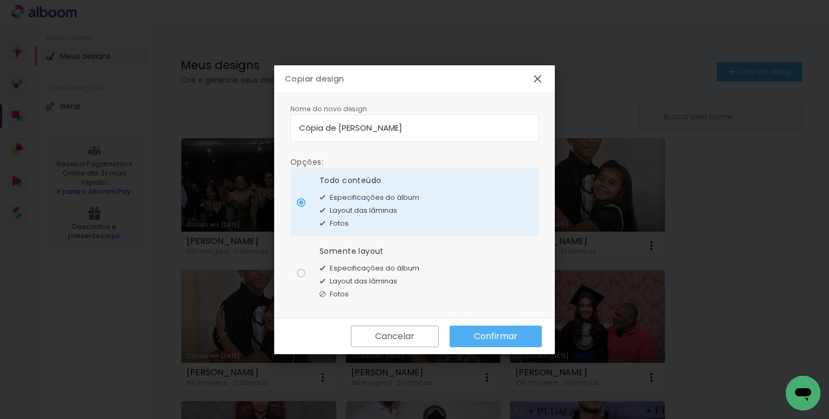
drag, startPoint x: 496, startPoint y: 126, endPoint x: 223, endPoint y: 135, distance: 273.2
click at [223, 135] on body "link( href="../../bower_components/polymer/polymer.html" rel="import" ) picture…" at bounding box center [414, 209] width 829 height 419
click at [383, 125] on input at bounding box center [414, 127] width 231 height 12
type input "anne guedes"
type paper-input "anne guedes"
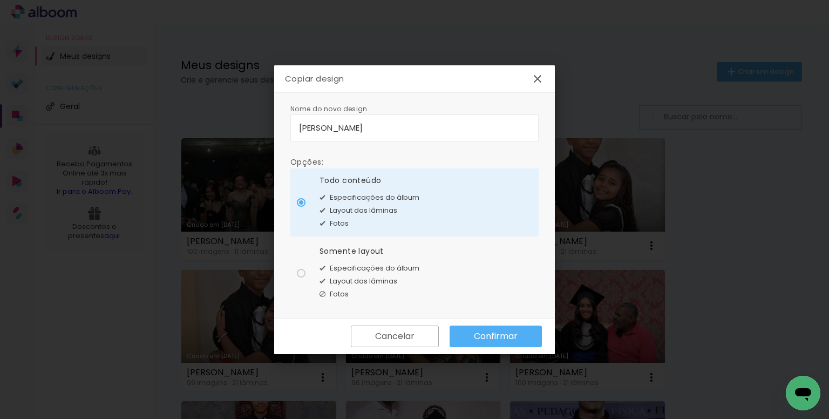
click at [367, 127] on input "anne guedes" at bounding box center [414, 127] width 231 height 12
type input "anne beatriz"
type paper-input "anne beatriz"
click at [363, 129] on input "anne beatriz" at bounding box center [414, 127] width 231 height 12
type input "anne beatriz guedes"
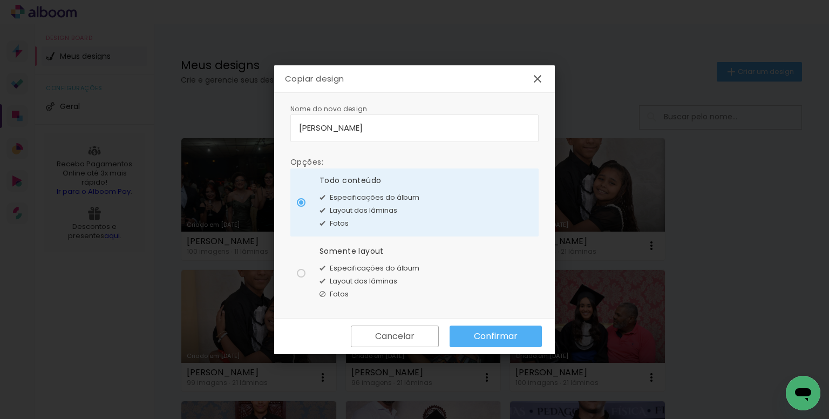
type paper-input "anne beatriz guedes"
click at [414, 132] on input "anne beatriz guedes" at bounding box center [414, 127] width 231 height 12
type input "anne beatriz guedes brito"
type paper-input "anne beatriz guedes brito"
click at [394, 275] on div "Layout das lâminas" at bounding box center [369, 281] width 100 height 13
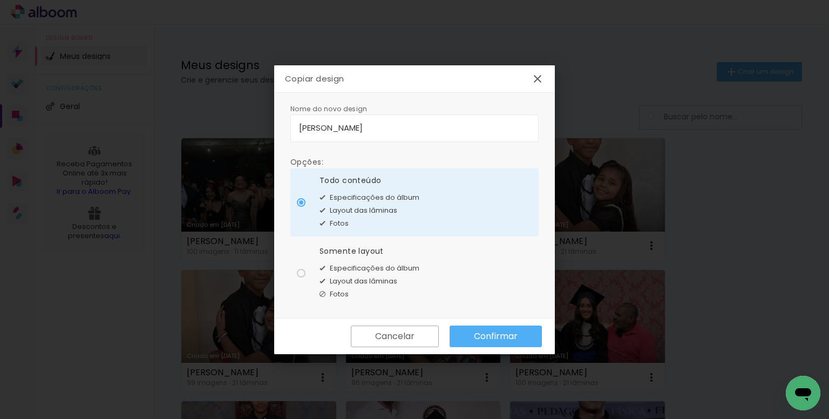
type paper-radio-button "on"
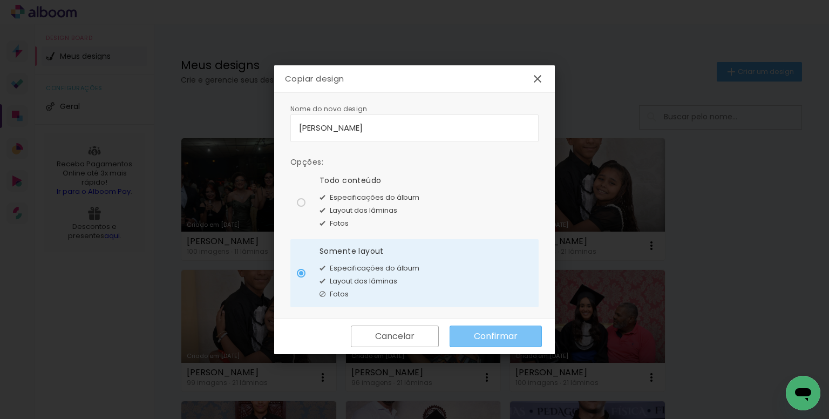
click at [0, 0] on slot "Confirmar" at bounding box center [0, 0] width 0 height 0
